Goal: Task Accomplishment & Management: Complete application form

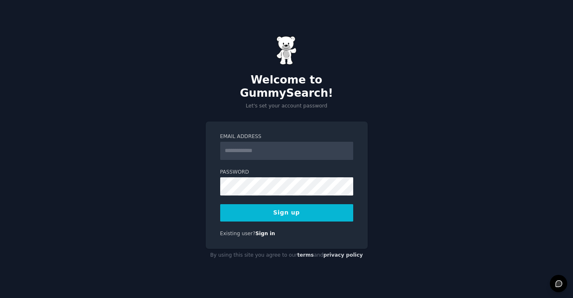
click at [284, 145] on input "Email Address" at bounding box center [286, 151] width 133 height 18
type input "**********"
click at [290, 208] on button "Sign up" at bounding box center [286, 212] width 133 height 17
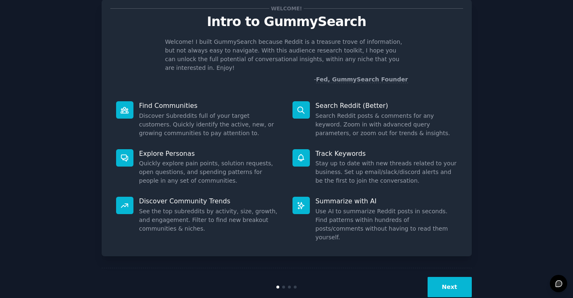
scroll to position [25, 0]
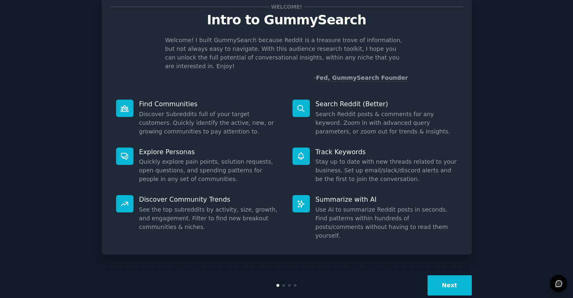
click at [441, 275] on button "Next" at bounding box center [450, 285] width 44 height 20
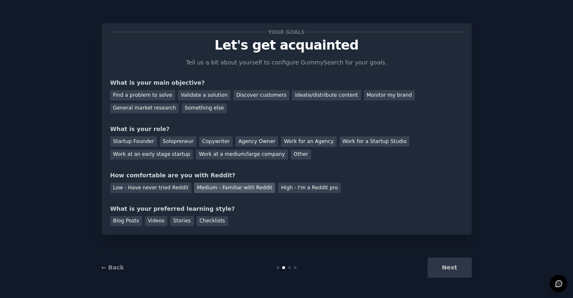
click at [249, 189] on div "Medium - Familiar with Reddit" at bounding box center [234, 188] width 81 height 10
click at [291, 155] on div "Other" at bounding box center [301, 155] width 20 height 10
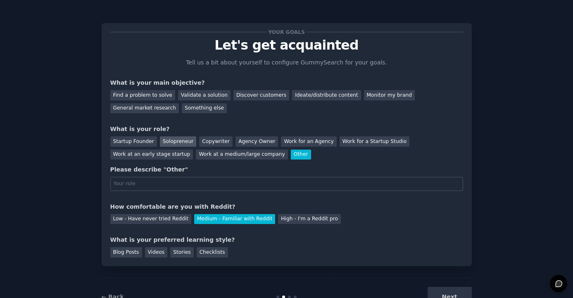
click at [168, 141] on div "Solopreneur" at bounding box center [178, 141] width 36 height 10
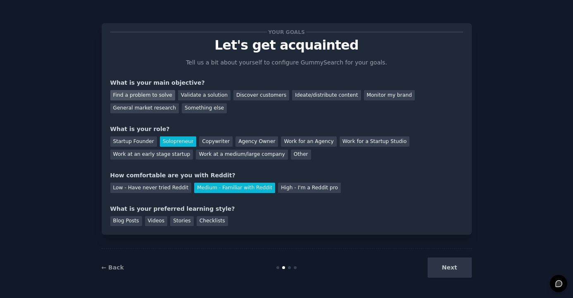
click at [163, 94] on div "Find a problem to solve" at bounding box center [142, 95] width 65 height 10
click at [201, 224] on div "Checklists" at bounding box center [212, 221] width 31 height 10
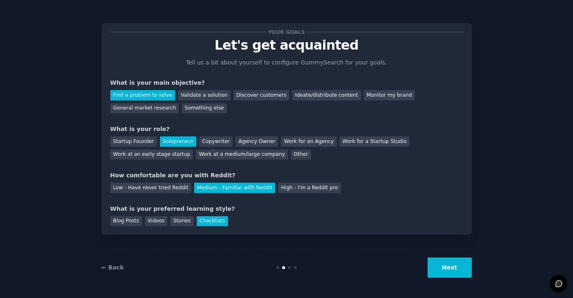
click at [440, 264] on button "Next" at bounding box center [450, 267] width 44 height 20
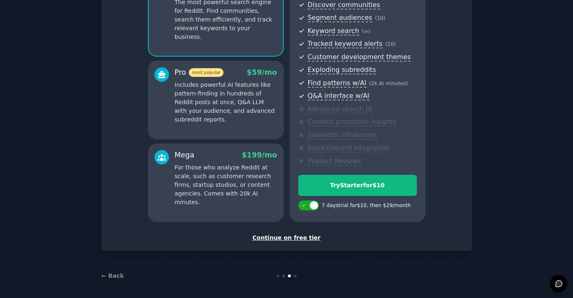
scroll to position [96, 0]
click at [304, 235] on div "Continue on free tier" at bounding box center [286, 237] width 353 height 9
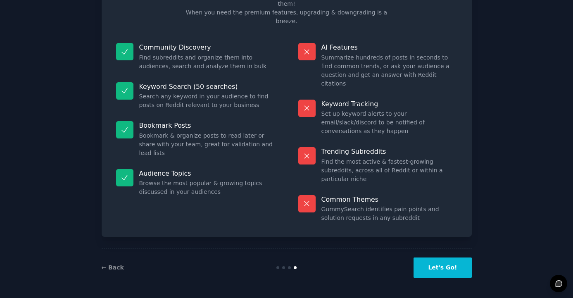
scroll to position [24, 0]
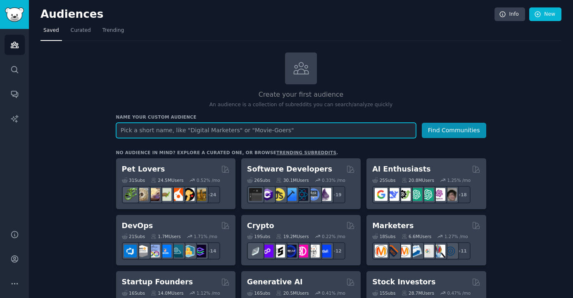
click at [237, 133] on input "text" at bounding box center [266, 130] width 300 height 15
